Goal: Navigation & Orientation: Understand site structure

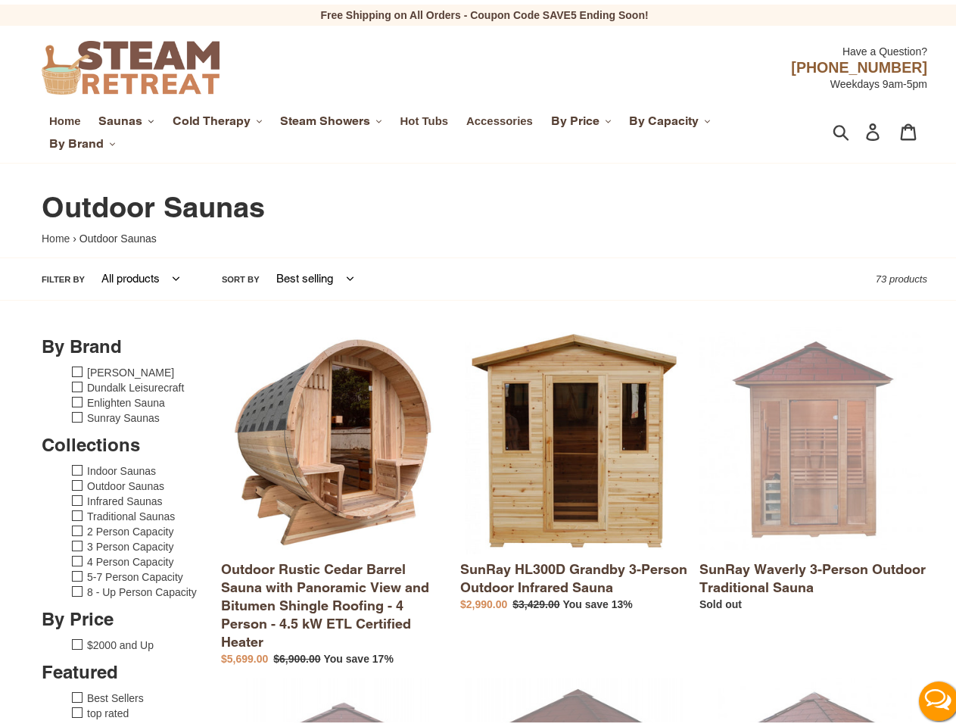
click at [126, 117] on span "Saunas" at bounding box center [120, 116] width 44 height 15
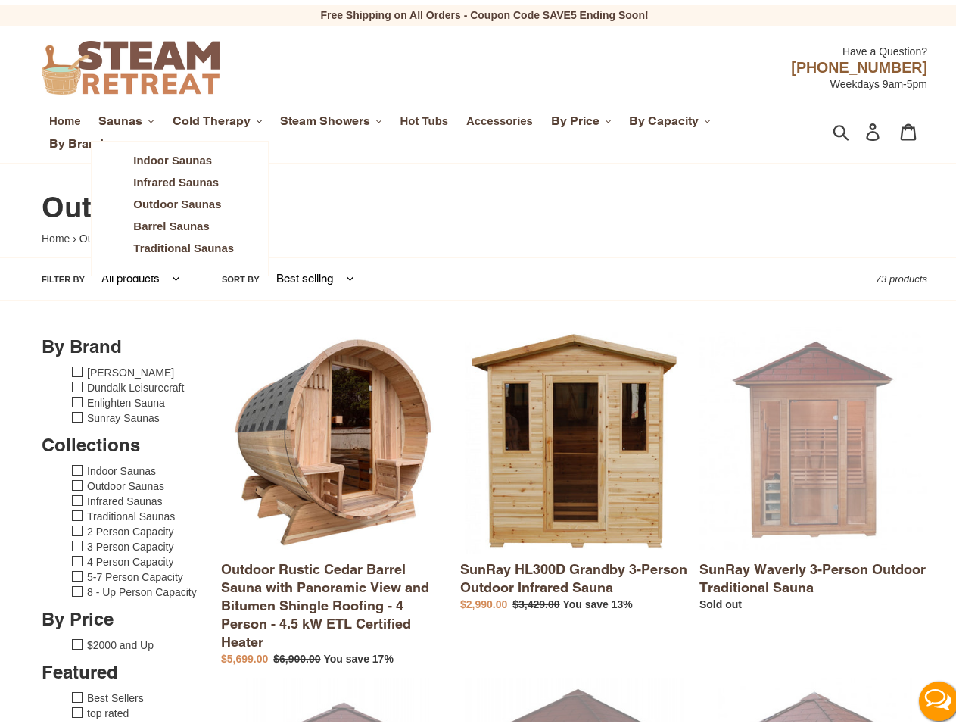
click at [218, 117] on span "Cold Therapy" at bounding box center [212, 116] width 78 height 15
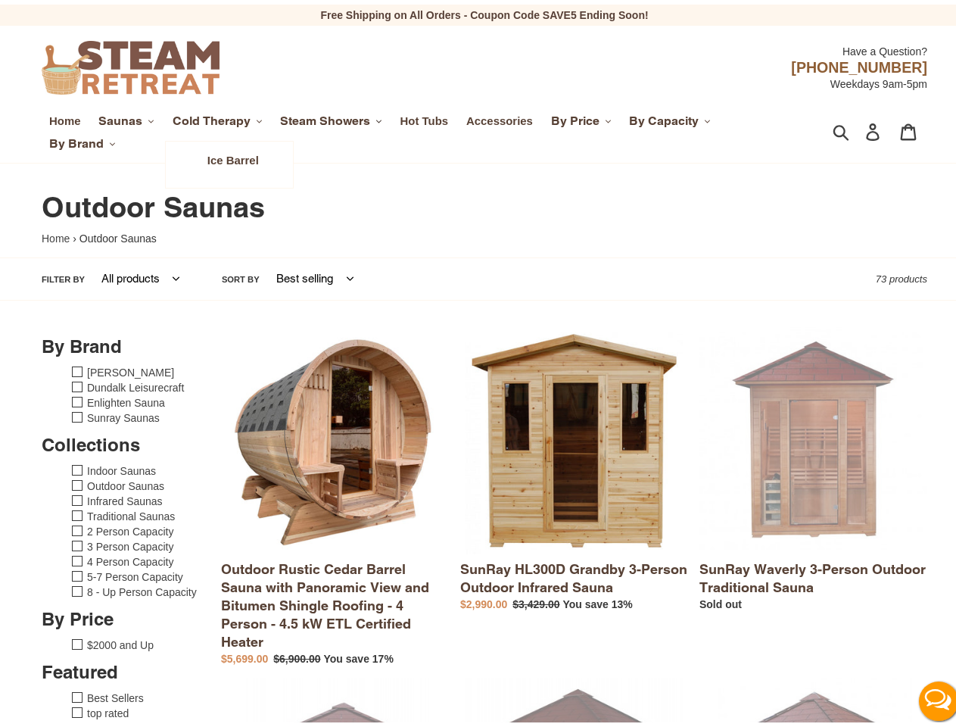
click at [333, 117] on span "Steam Showers" at bounding box center [325, 116] width 90 height 15
click at [584, 117] on span "By Price" at bounding box center [575, 116] width 48 height 15
click at [671, 117] on span "By Capacity" at bounding box center [664, 116] width 70 height 15
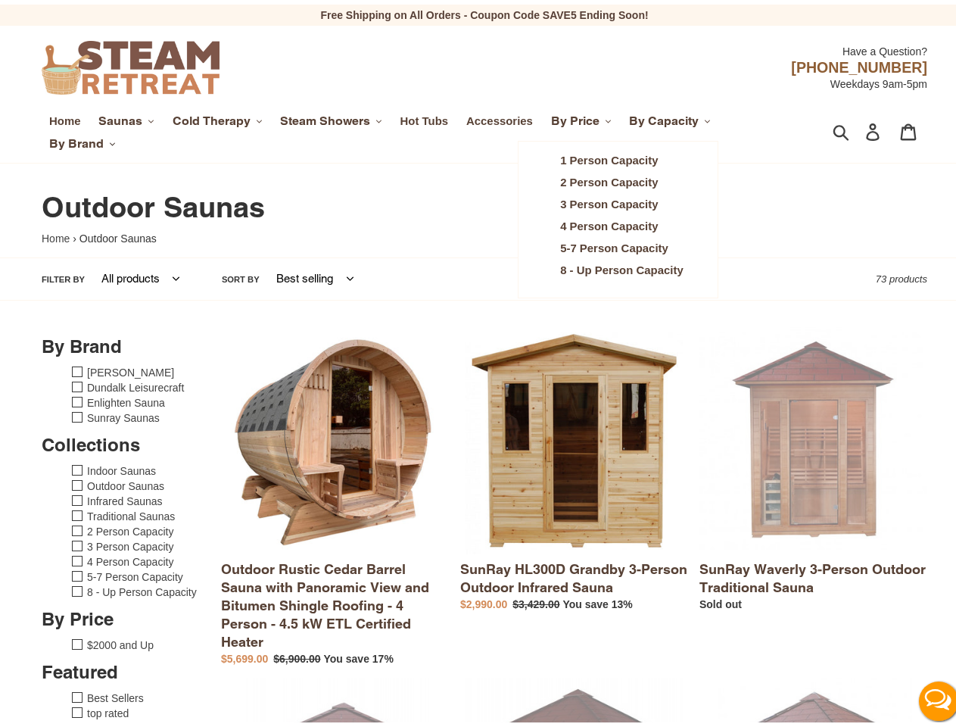
click at [82, 139] on span "By Brand" at bounding box center [76, 139] width 54 height 15
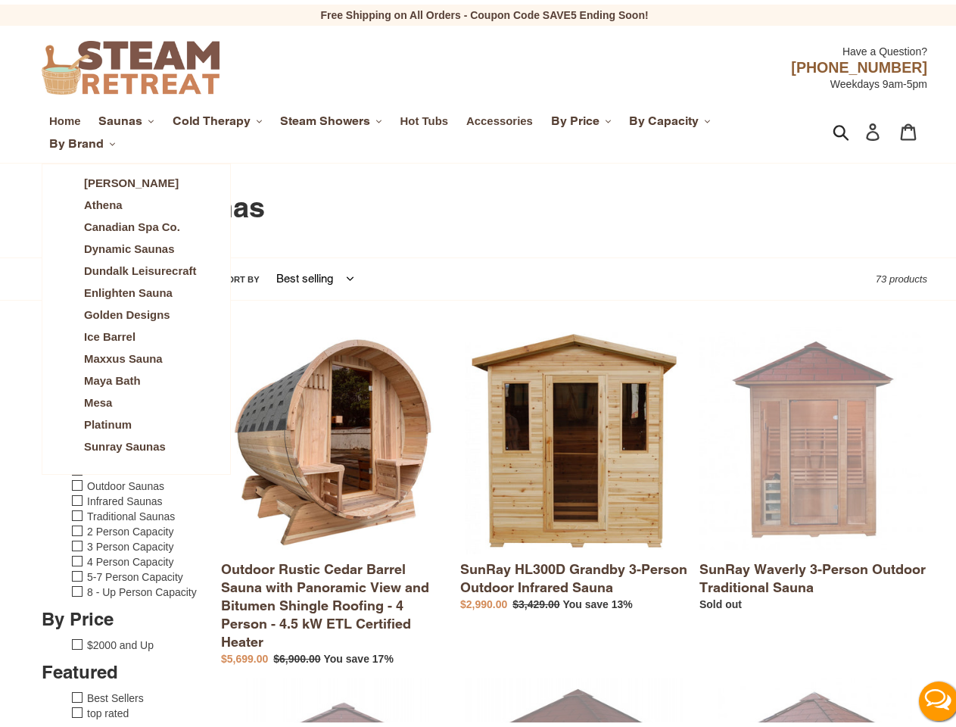
click at [833, 128] on icon "button" at bounding box center [841, 127] width 17 height 17
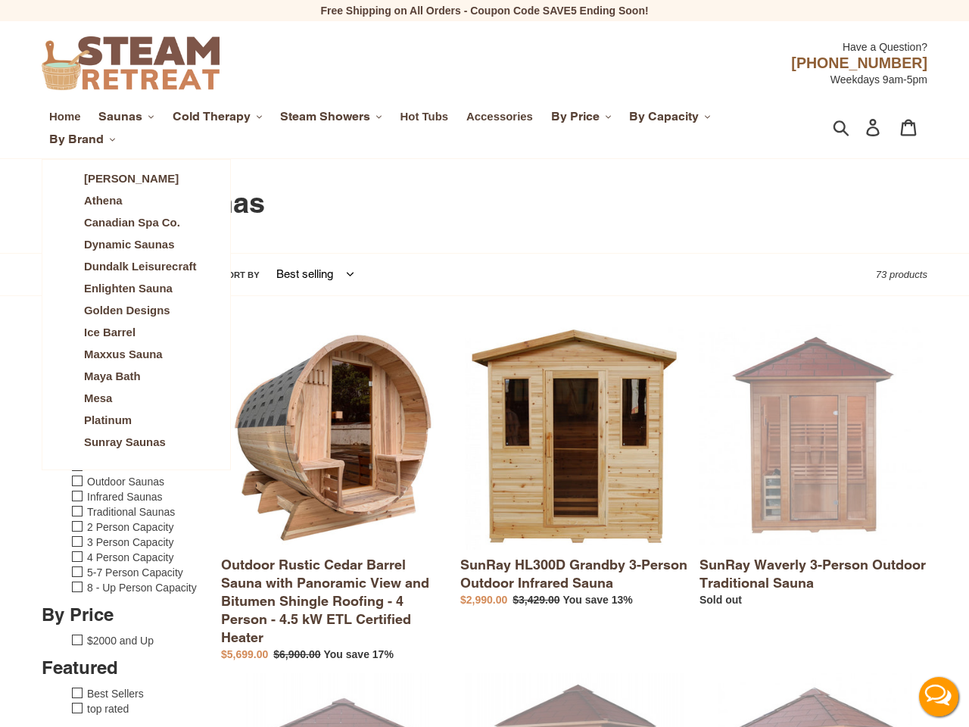
click at [926, 696] on button "Live Chat" at bounding box center [938, 696] width 61 height 61
